Goal: Information Seeking & Learning: Learn about a topic

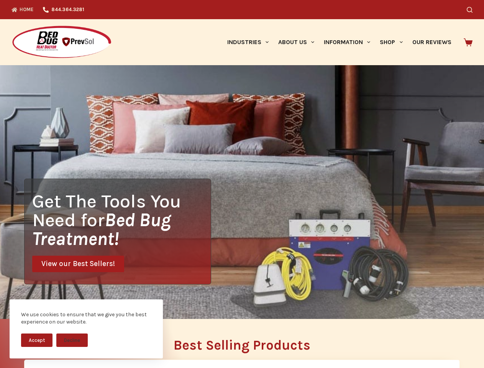
click at [242, 184] on div "Get The Tools You Need for Bed Bug Treatment! View our Best Sellers!" at bounding box center [242, 192] width 484 height 254
click at [37, 340] on button "Accept" at bounding box center [36, 339] width 31 height 13
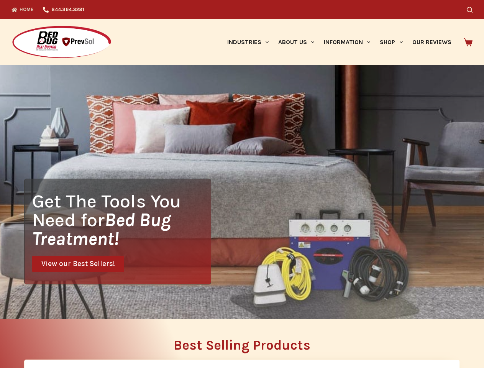
click at [72, 340] on button "Decline" at bounding box center [71, 345] width 31 height 13
click at [473, 10] on icon "Search" at bounding box center [470, 10] width 6 height 6
click at [251, 42] on link "Industries" at bounding box center [247, 42] width 51 height 46
